Goal: Information Seeking & Learning: Check status

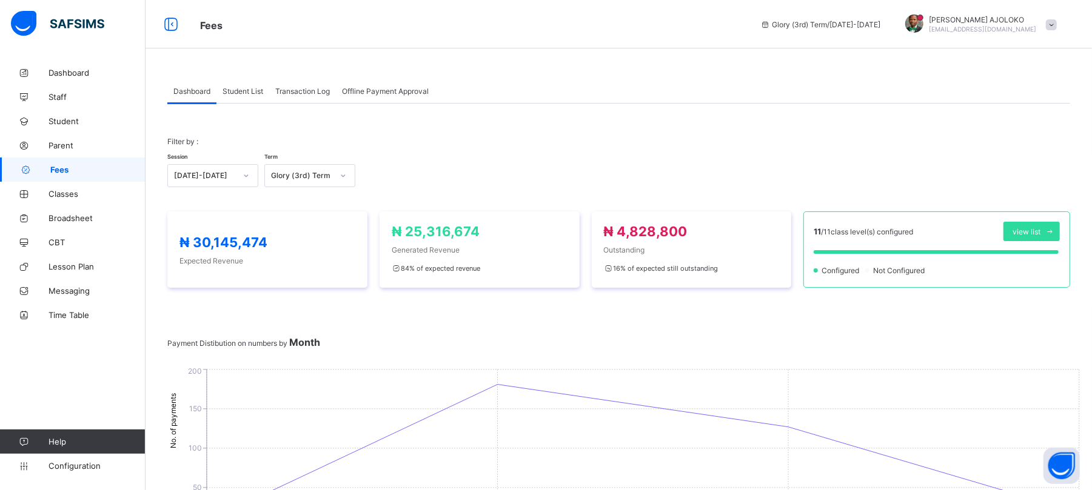
click at [238, 87] on span "Student List" at bounding box center [243, 91] width 41 height 9
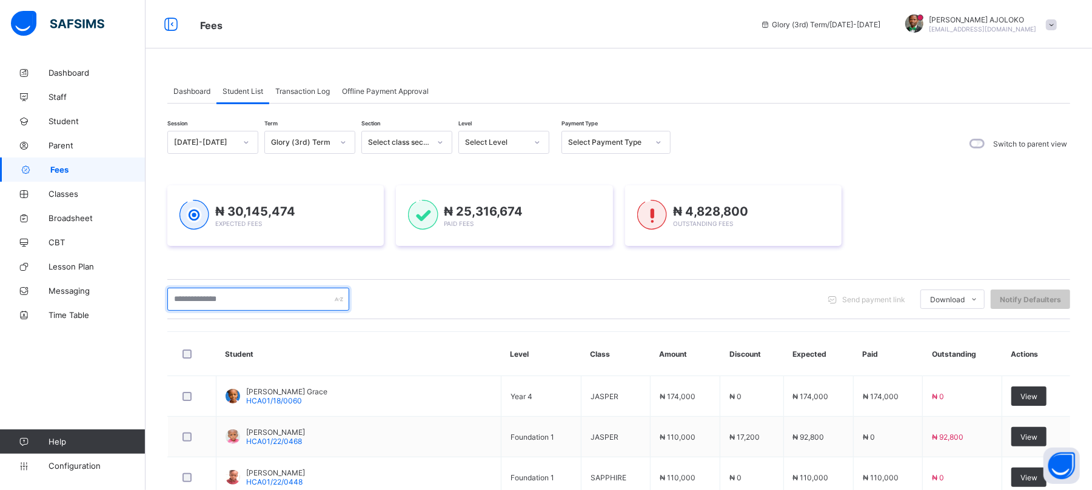
click at [226, 297] on input "text" at bounding box center [258, 299] width 182 height 23
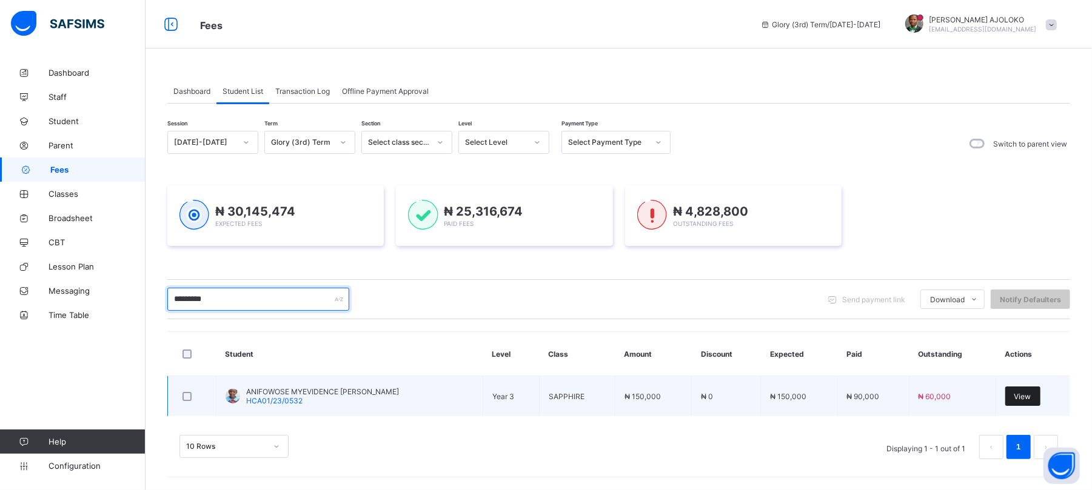
type input "*********"
click at [1031, 393] on span "View" at bounding box center [1022, 396] width 17 height 9
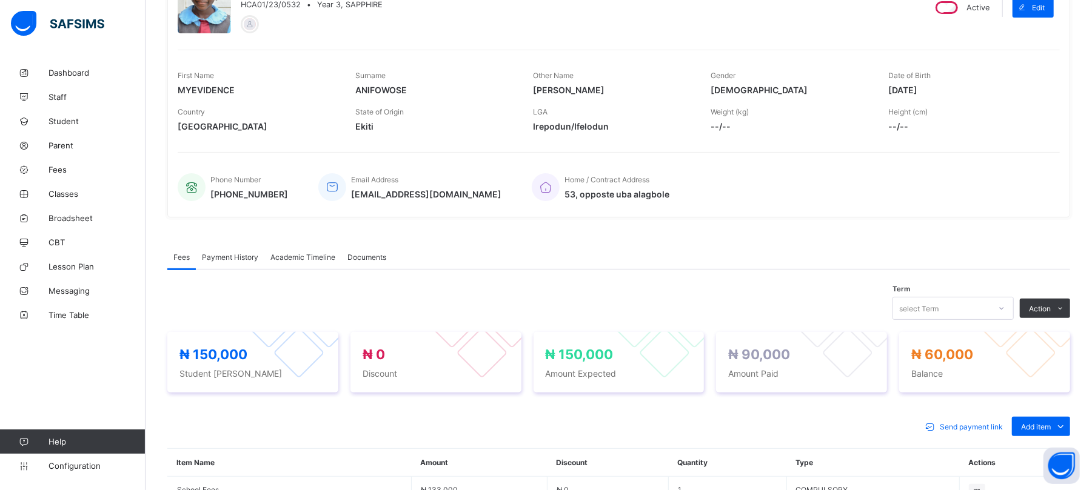
scroll to position [222, 0]
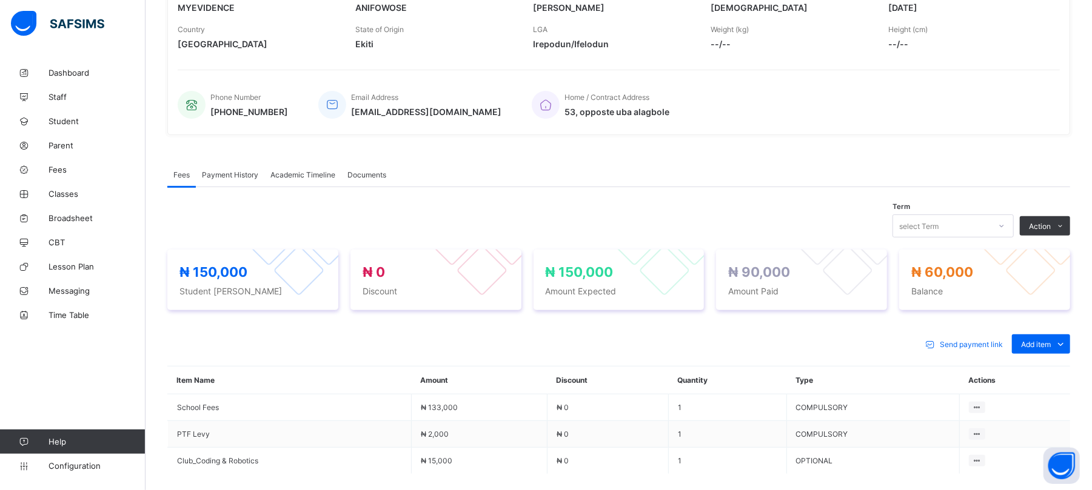
click at [222, 173] on span "Payment History" at bounding box center [230, 174] width 56 height 9
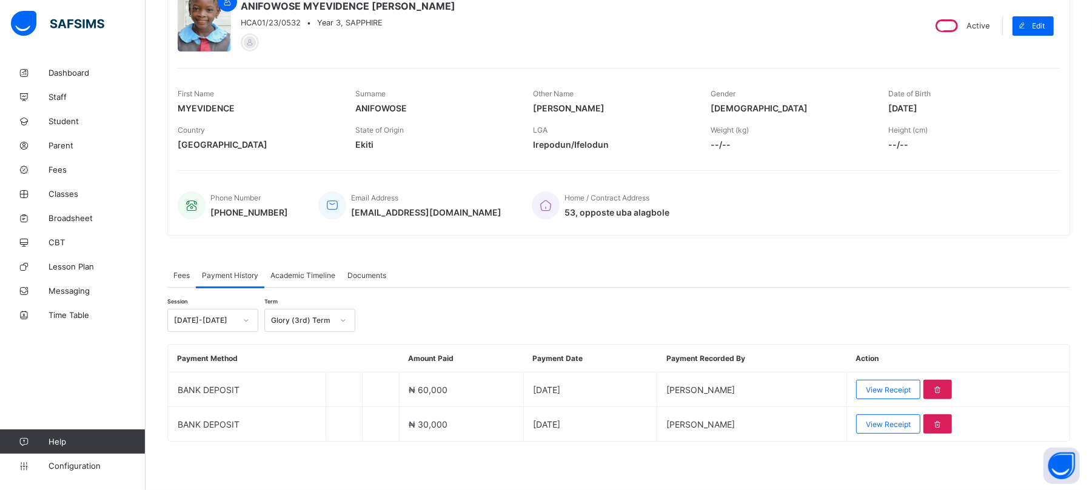
scroll to position [122, 0]
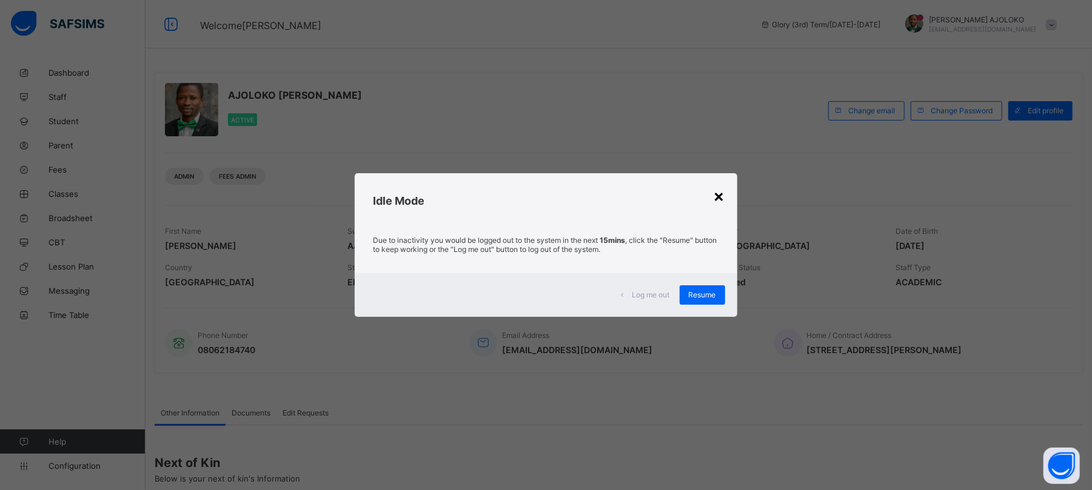
click at [721, 196] on div "×" at bounding box center [720, 196] width 12 height 21
